Goal: Transaction & Acquisition: Purchase product/service

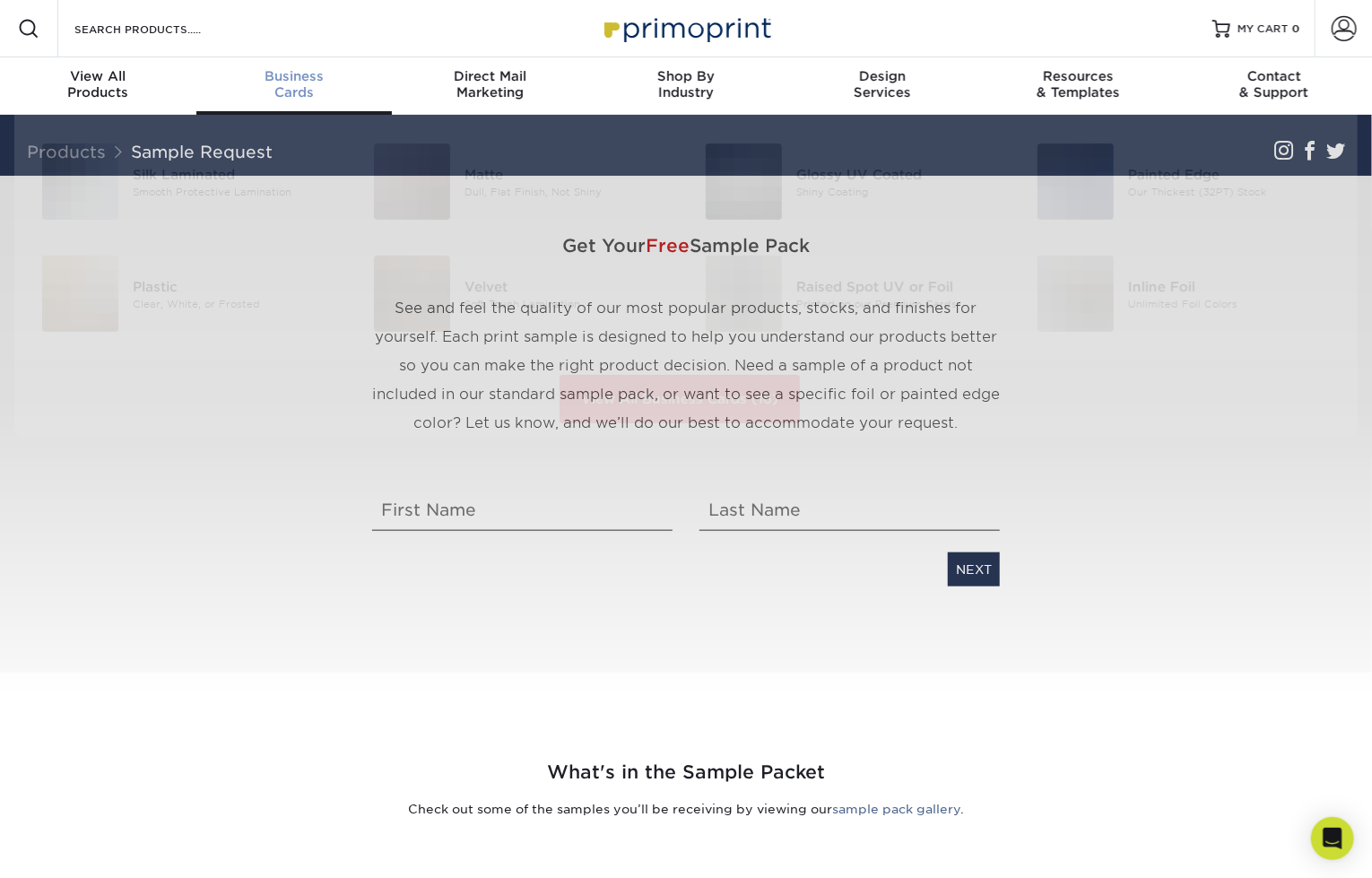
click at [312, 83] on span "Business" at bounding box center [295, 76] width 197 height 17
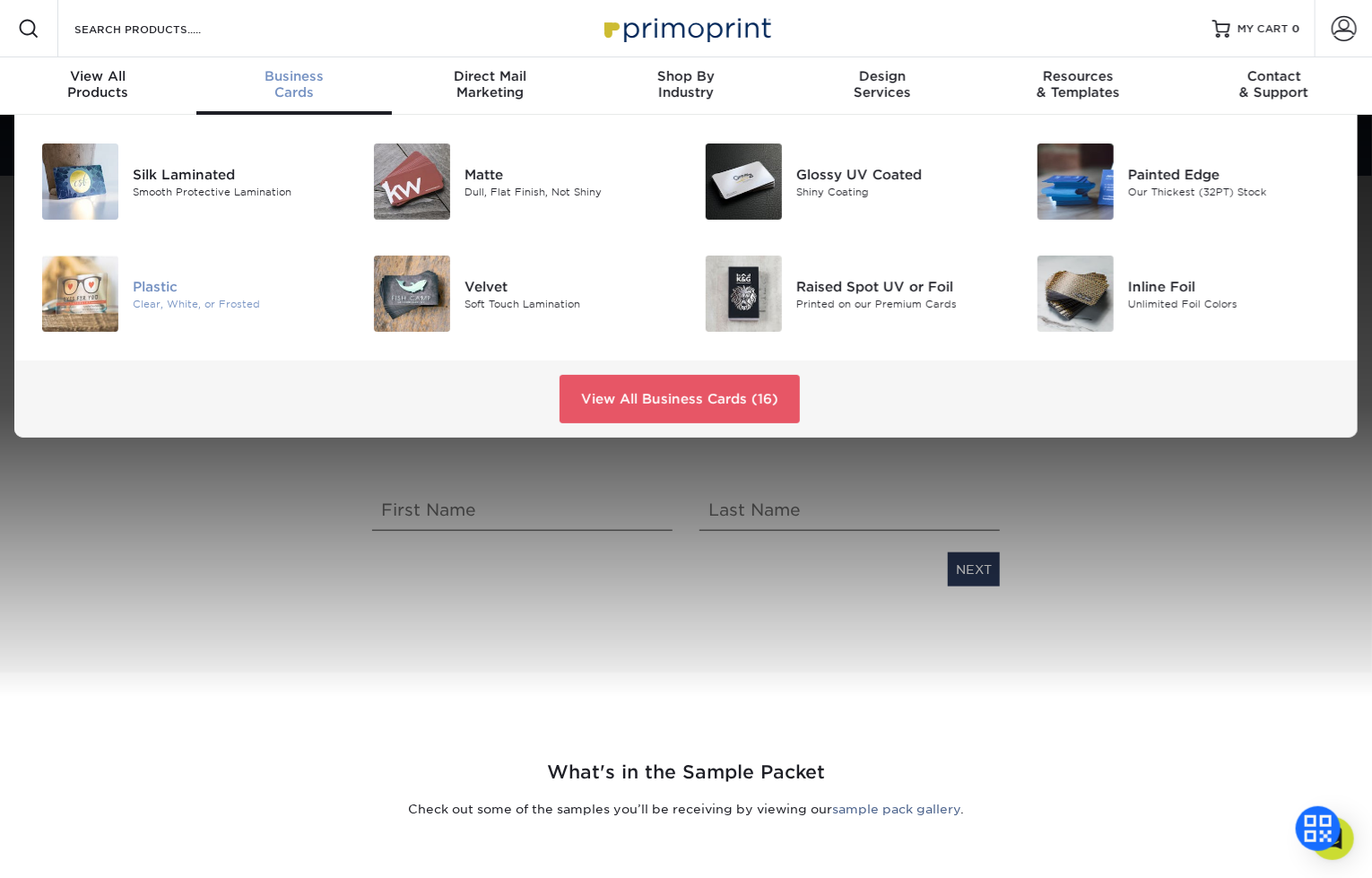
click at [110, 270] on img at bounding box center [80, 293] width 76 height 76
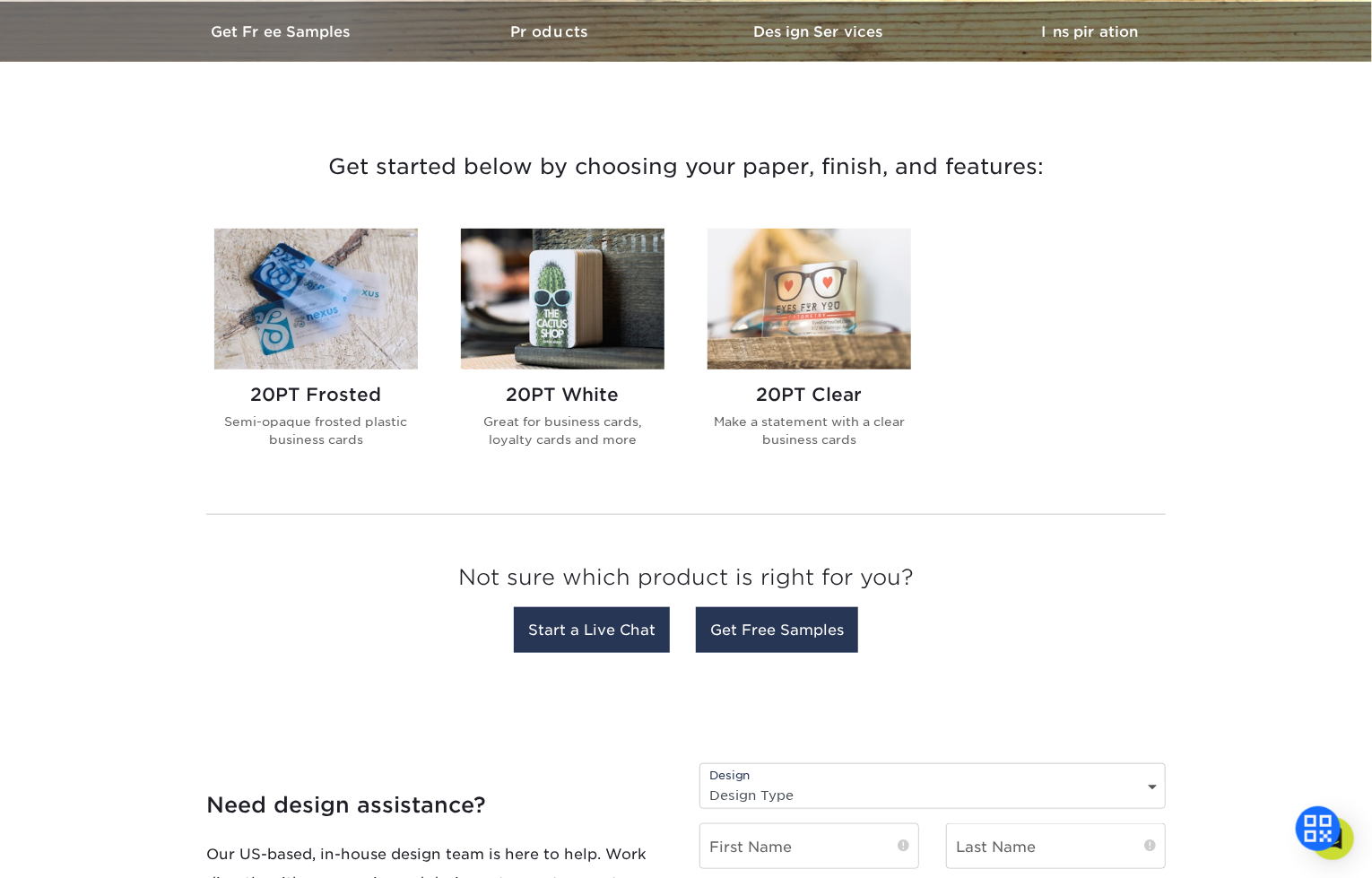
scroll to position [538, 0]
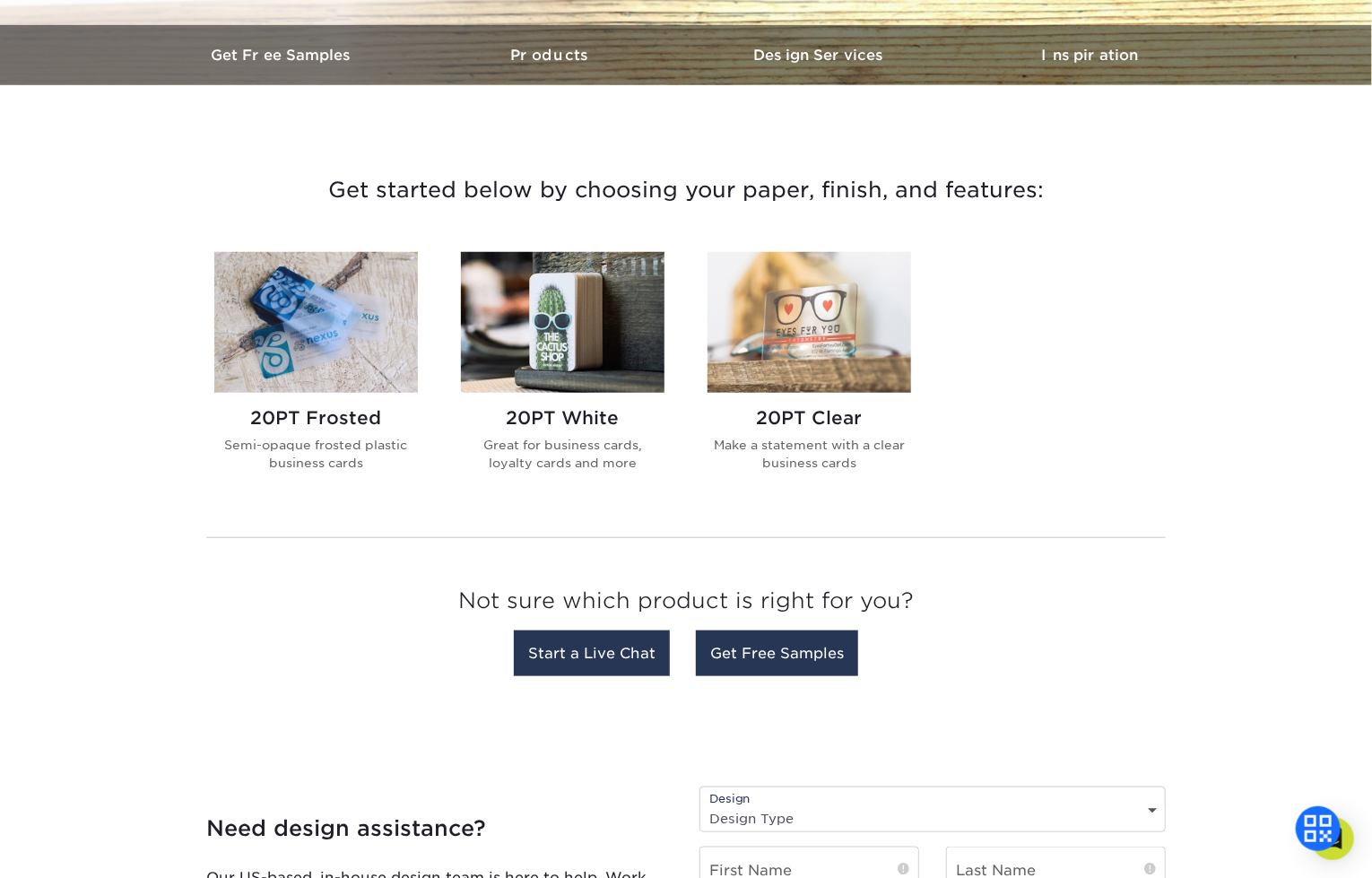
click at [797, 413] on h2 "20PT Clear" at bounding box center [809, 417] width 203 height 21
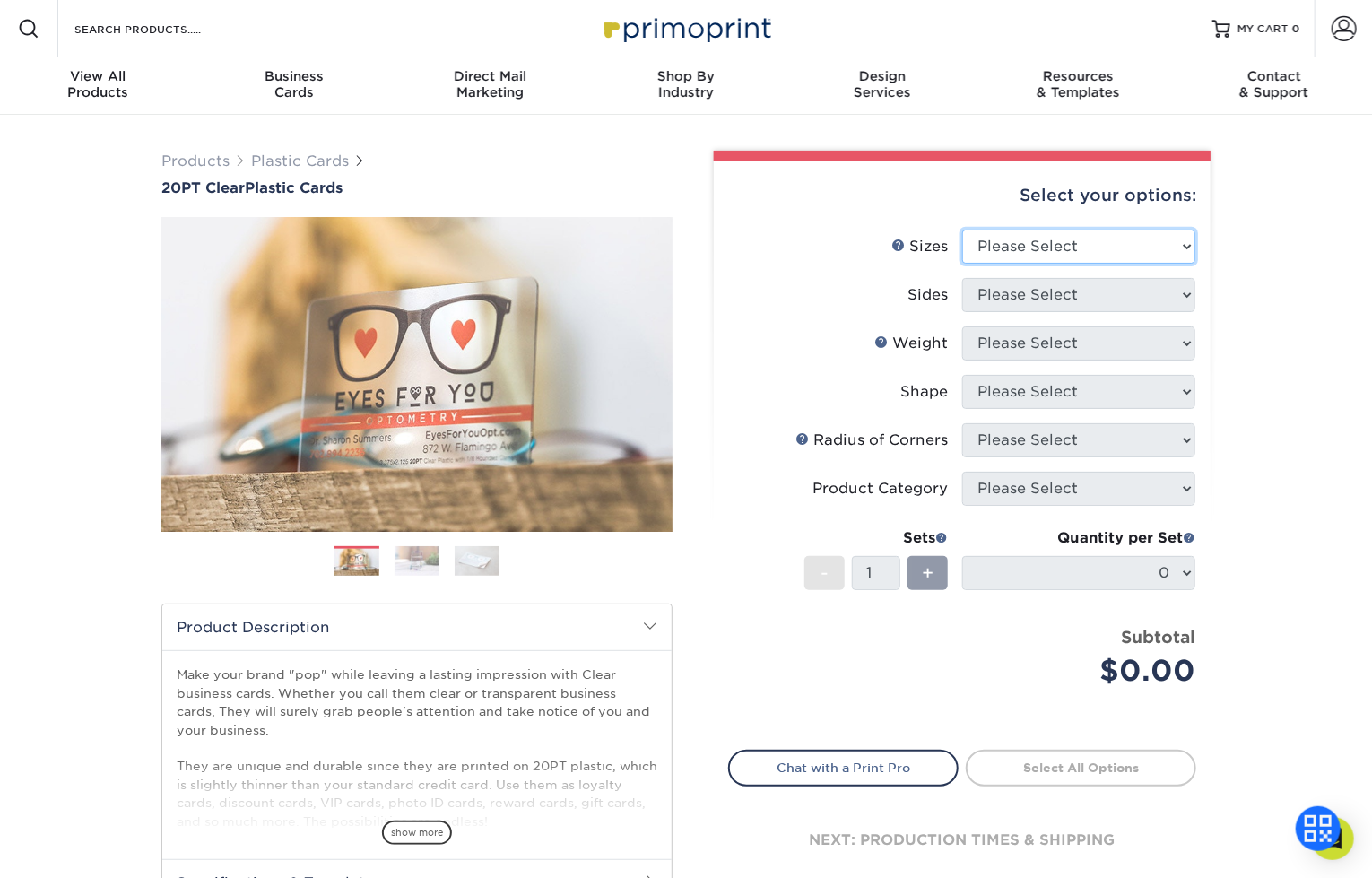
click at [1026, 257] on select "Please Select 2" x 3.5" 2.12" x 3.375" 2.5" x 2.5"" at bounding box center [1080, 246] width 234 height 34
select select "2.12x3.38"
click at [963, 230] on select "Please Select 2" x 3.5" 2.12" x 3.375" 2.5" x 2.5"" at bounding box center [1080, 246] width 234 height 34
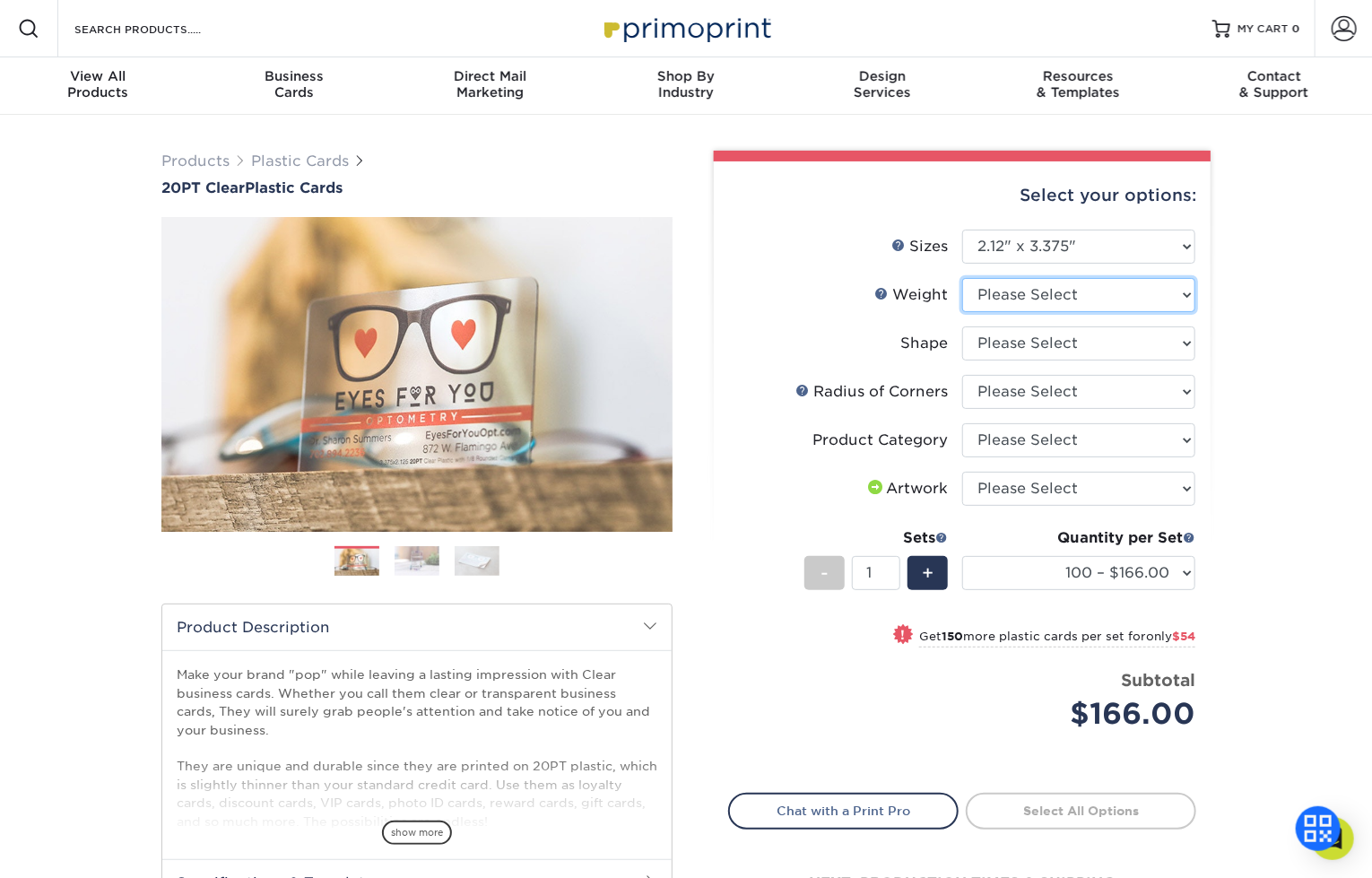
click at [1120, 281] on select "Please Select 20PT Clear Plastic" at bounding box center [1080, 294] width 234 height 34
select select "20PT Clear Plastic"
click at [963, 278] on select "Please Select 20PT Clear Plastic" at bounding box center [1080, 294] width 234 height 34
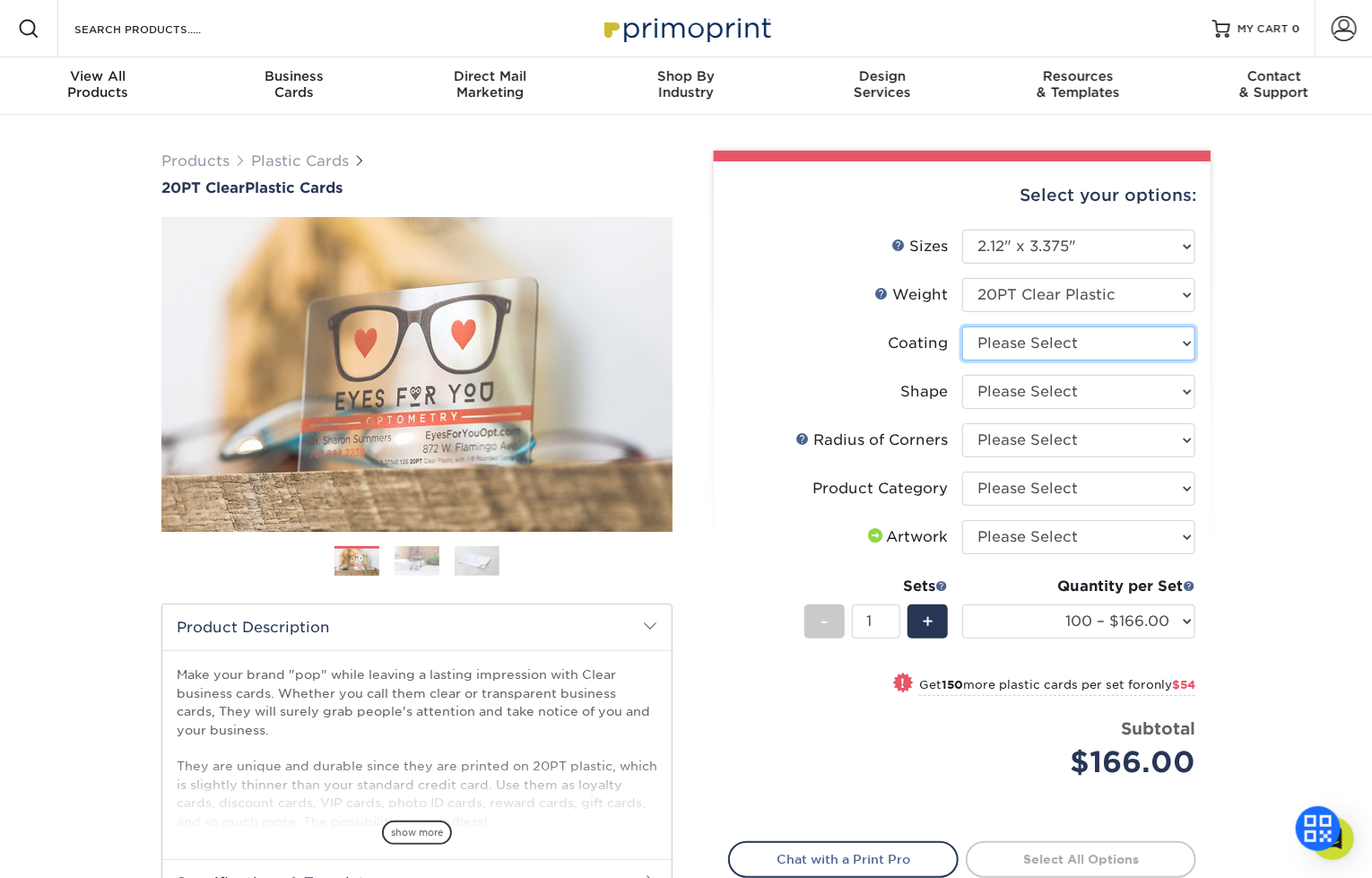
click at [1129, 347] on select at bounding box center [1080, 343] width 234 height 34
select select "3e7618de-abca-4bda-9f97-8b9129e913d8"
click at [963, 326] on select at bounding box center [1080, 343] width 234 height 34
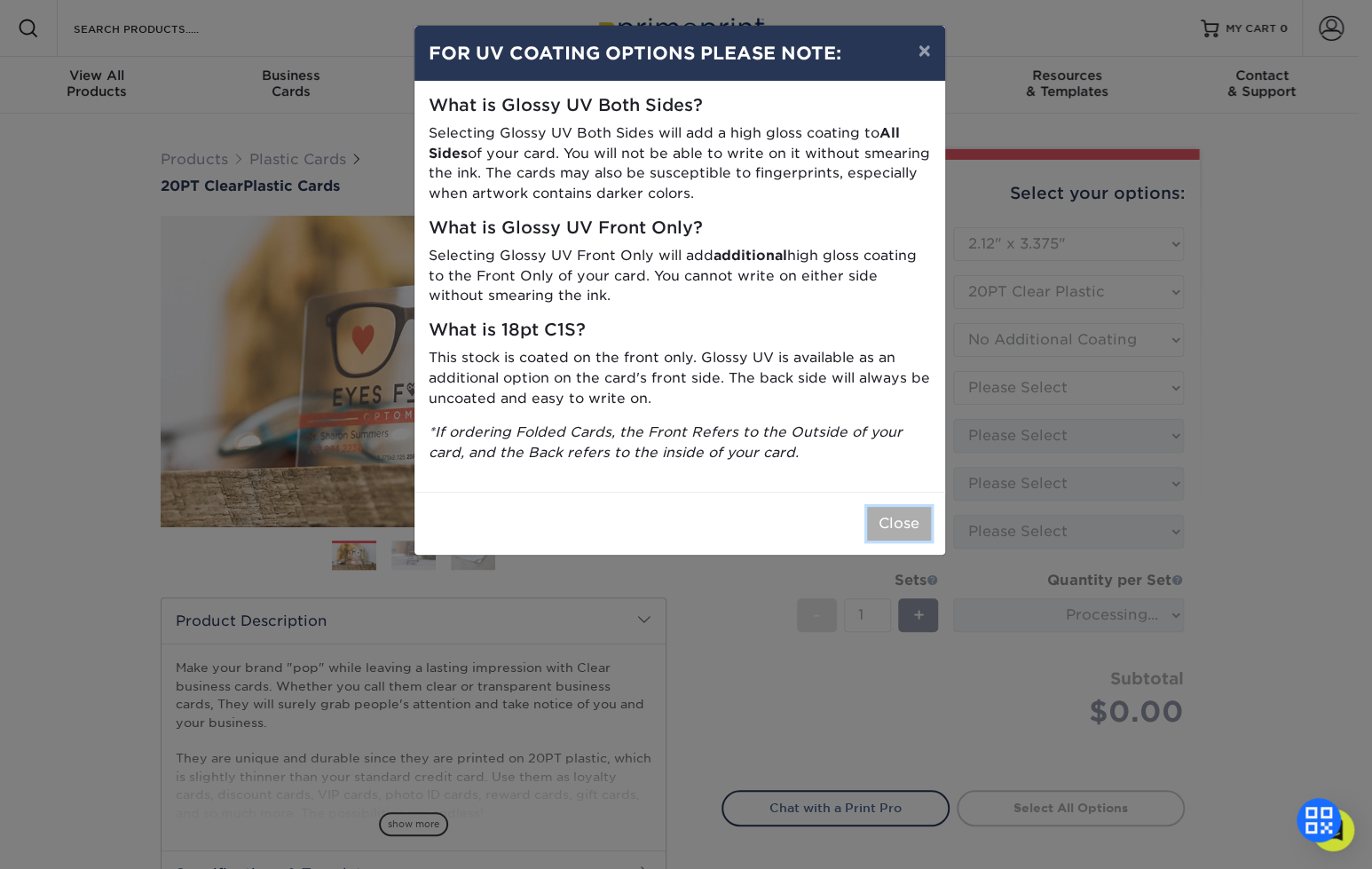
click at [898, 528] on button "Close" at bounding box center [899, 523] width 64 height 34
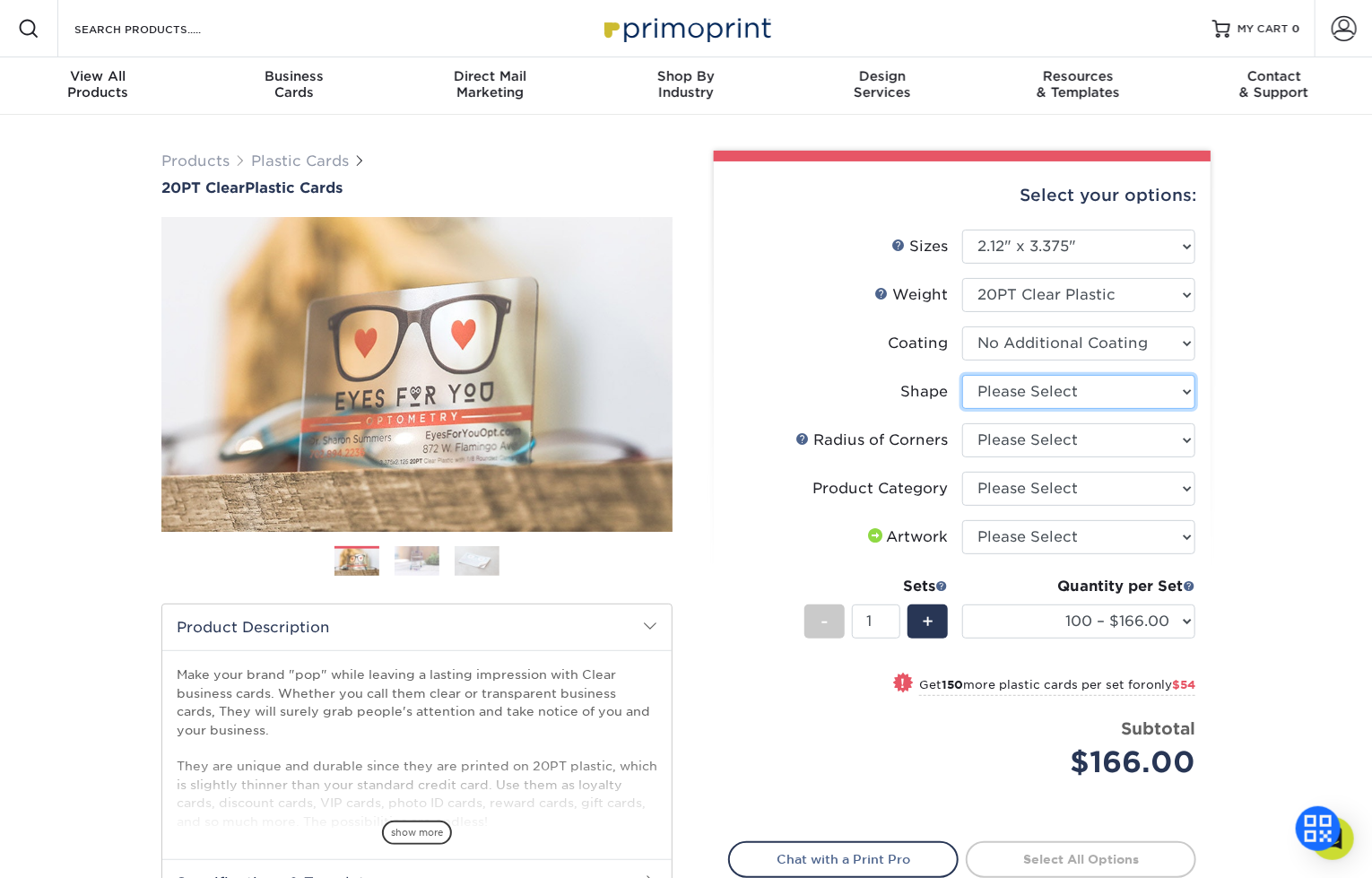
click at [1096, 390] on select "Please Select Standard" at bounding box center [1080, 392] width 234 height 34
select select "standard"
click at [963, 375] on select "Please Select Standard" at bounding box center [1080, 392] width 234 height 34
click at [1109, 442] on select "Please Select Rounded 1/8" Rounded 1/4"" at bounding box center [1080, 439] width 234 height 34
select select "479fbfe7-6a0c-4895-8c9a-81739b7486c9"
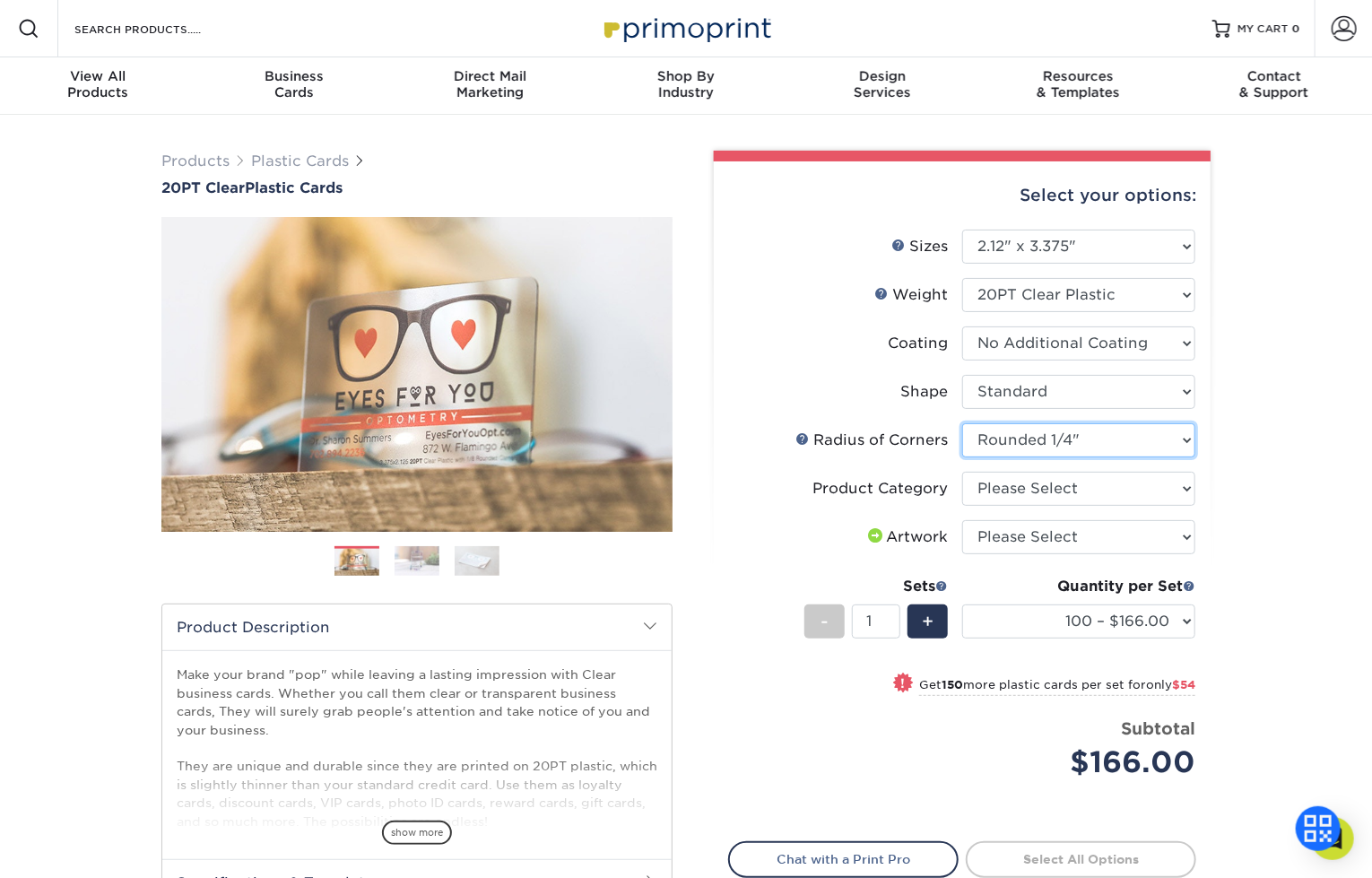
click at [963, 423] on select "Please Select Rounded 1/8" Rounded 1/4"" at bounding box center [1080, 439] width 234 height 34
click at [1023, 495] on select "Please Select Business Cards" at bounding box center [1080, 488] width 234 height 34
select select "3b5148f1-0588-4f88-a218-97bcfdce65c1"
click at [963, 472] on select "Please Select Business Cards" at bounding box center [1080, 488] width 234 height 34
click at [1083, 536] on select "Please Select I will upload files I need a design - $100" at bounding box center [1080, 537] width 234 height 34
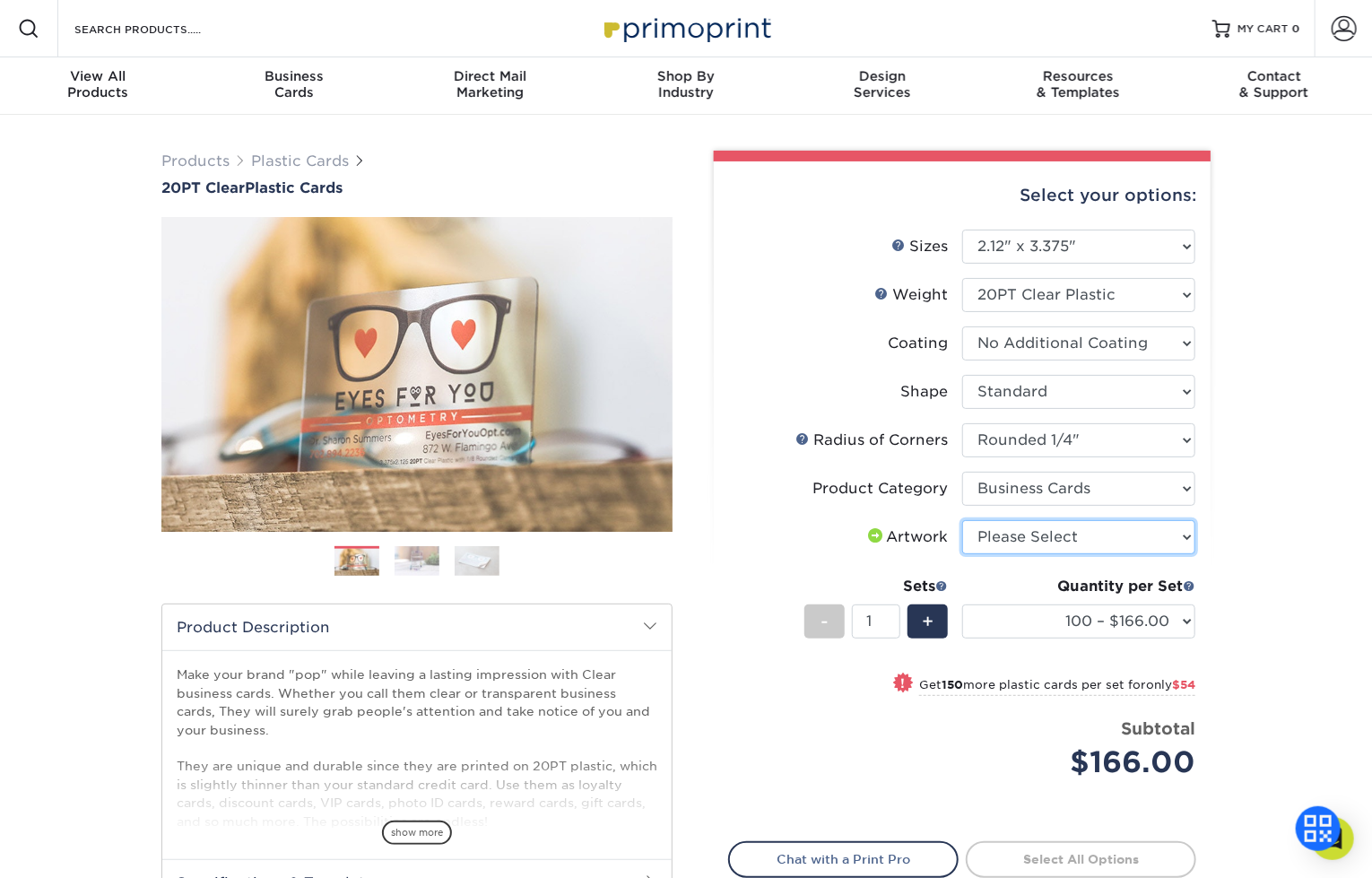
select select "upload"
click at [963, 520] on select "Please Select I will upload files I need a design - $100" at bounding box center [1080, 537] width 234 height 34
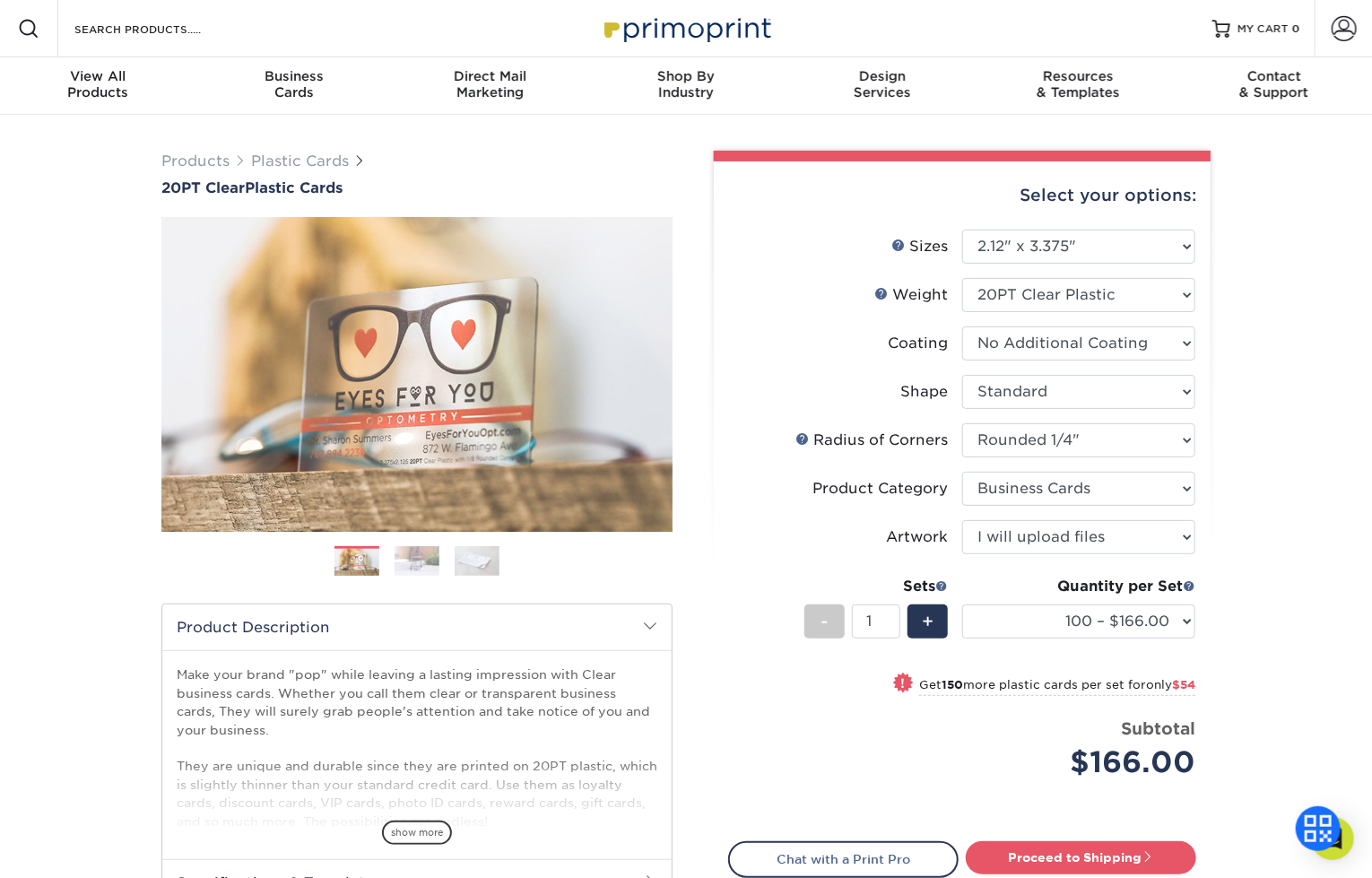
click at [1206, 623] on div "Select your options: Sizes Help Sizes Please Select 2" x 3.5" 2.12" x 3.375" 2.…" at bounding box center [962, 581] width 497 height 838
click at [1177, 618] on select "100 – $166.00 250 – $220.00 500 – $272.00 1000 – $329.00 2500 – $771.00 5000 – …" at bounding box center [1080, 621] width 234 height 34
